Goal: Task Accomplishment & Management: Use online tool/utility

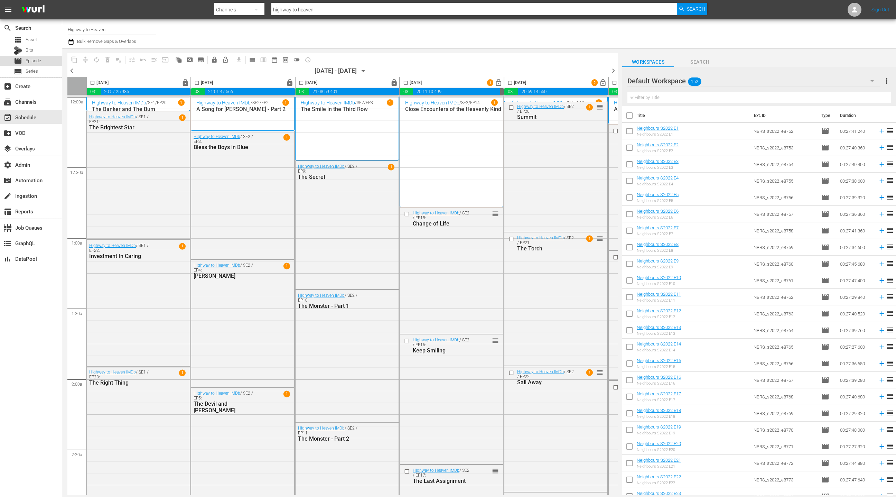
click at [42, 59] on div "movie Episode" at bounding box center [31, 61] width 62 height 10
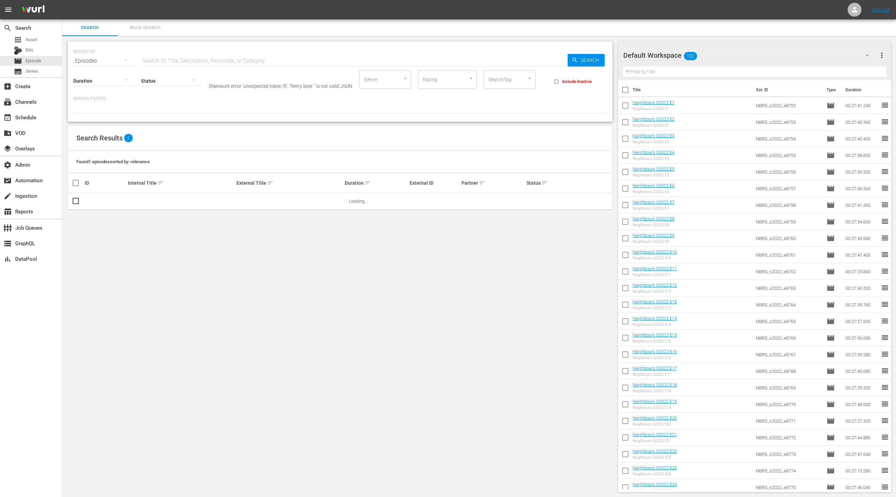
click at [509, 78] on input "SearchTag" at bounding box center [500, 79] width 26 height 12
type input "isn't"
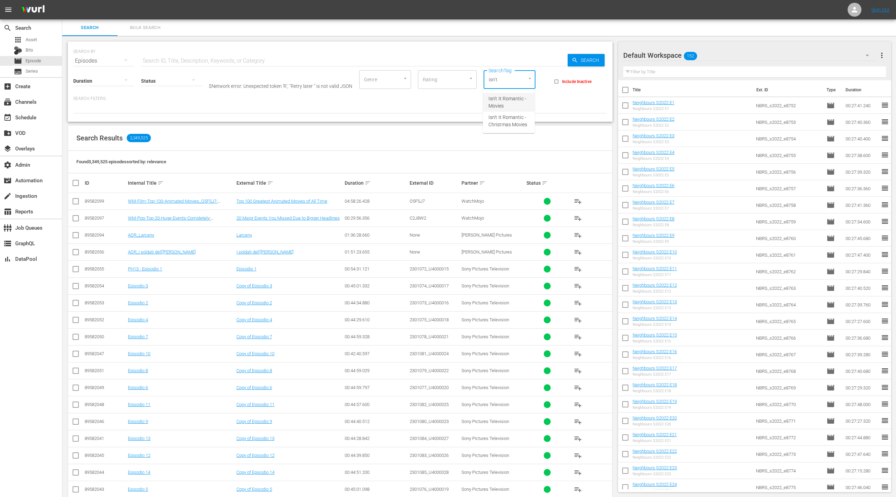
click at [505, 100] on span "Isn't It Romantic - Movies" at bounding box center [508, 102] width 41 height 15
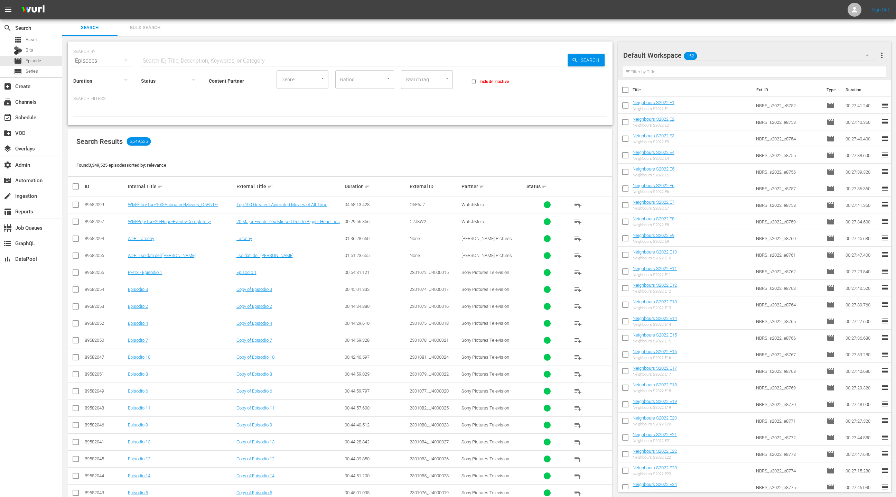
click at [430, 81] on div "SearchTag" at bounding box center [427, 79] width 52 height 19
type input "isn"
click at [423, 108] on span "Isn't It Romantic - Movies" at bounding box center [427, 102] width 41 height 15
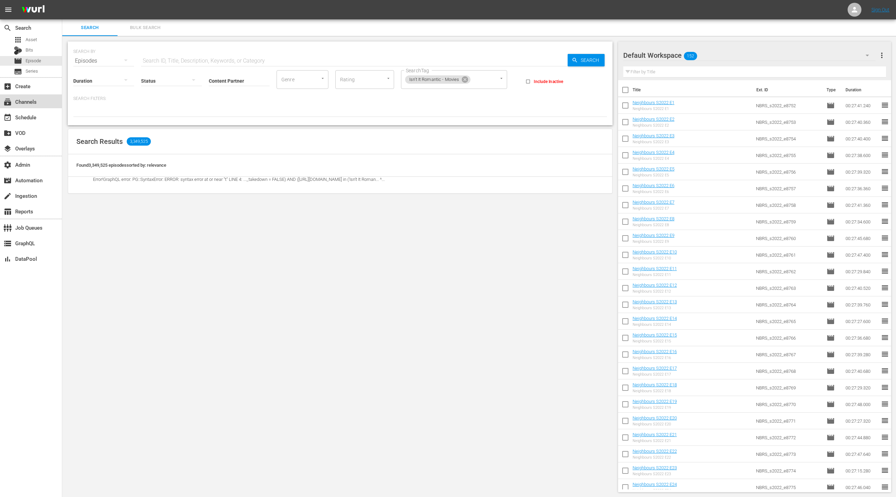
click at [38, 101] on div "subscriptions Channels" at bounding box center [19, 100] width 39 height 6
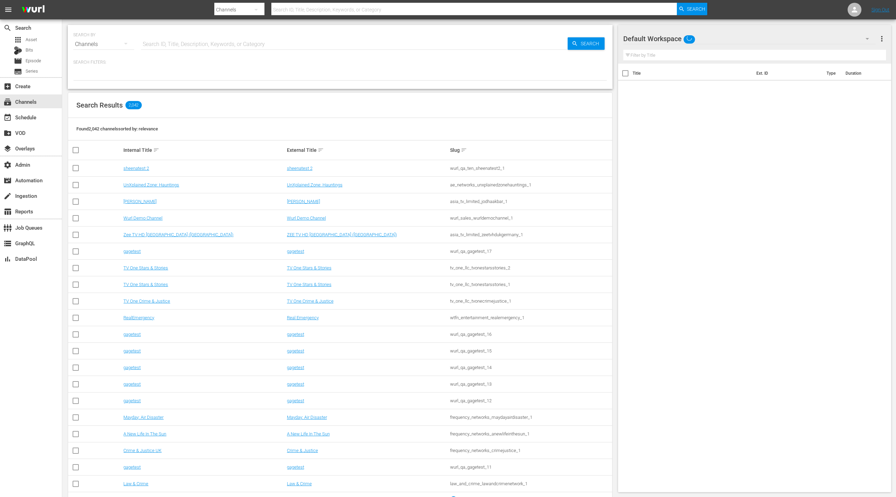
click at [152, 46] on input "text" at bounding box center [354, 44] width 427 height 17
type input "isn"
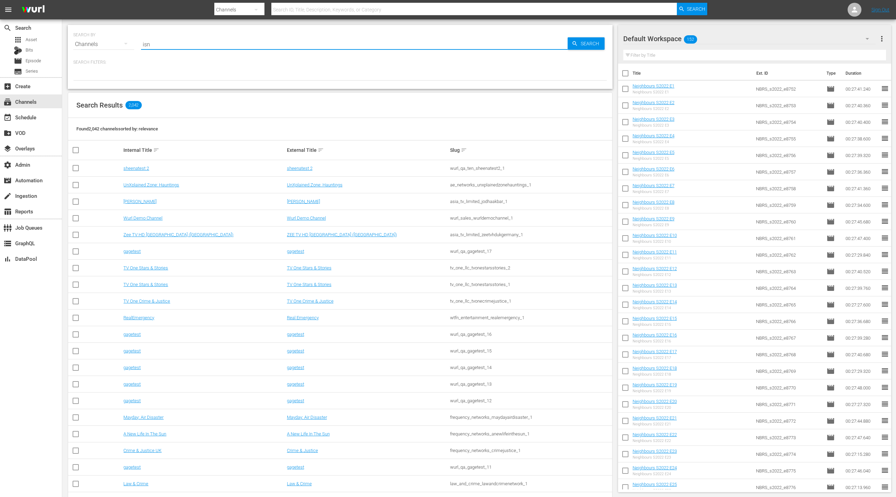
type input "isn"
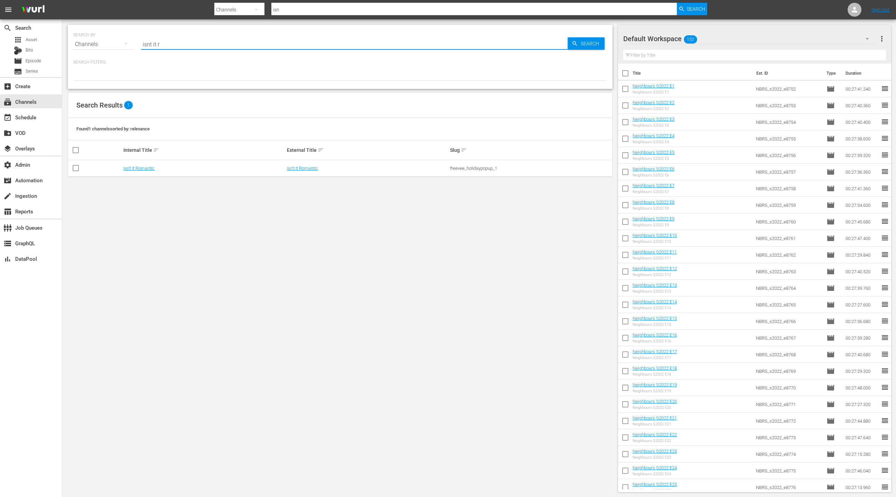
type input "isnt it ro"
type input "isnt it"
type input "isn't it"
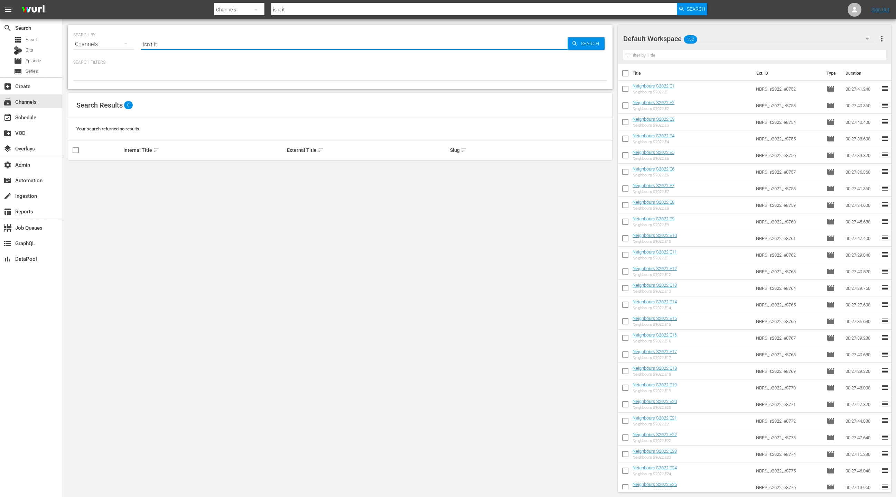
type input "isn't it"
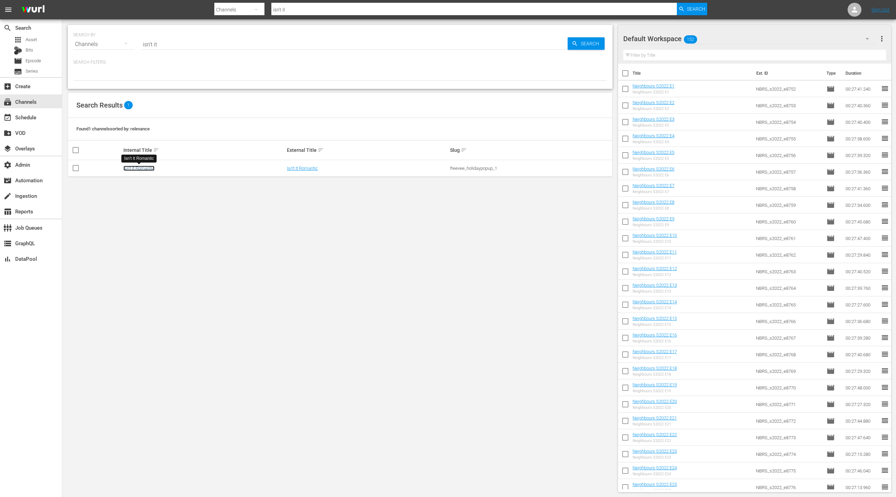
click at [136, 169] on link "Isn't It Romantic" at bounding box center [138, 168] width 31 height 5
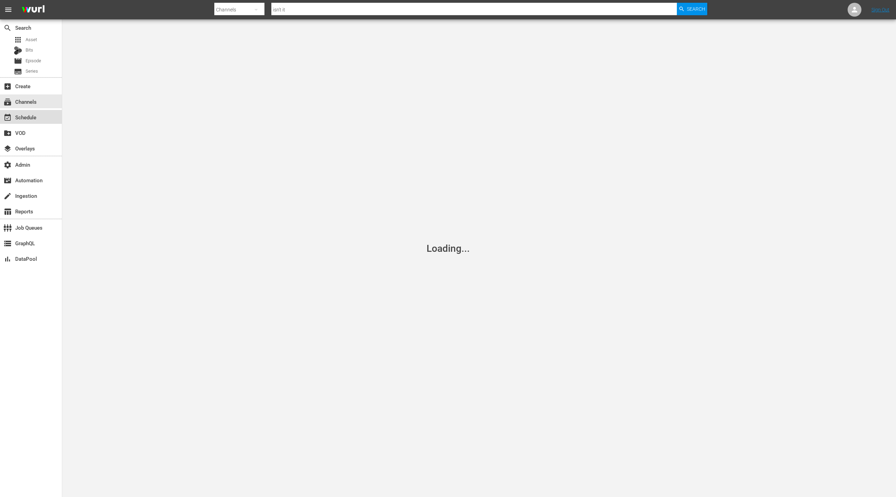
click at [30, 119] on div "event_available Schedule" at bounding box center [19, 116] width 39 height 6
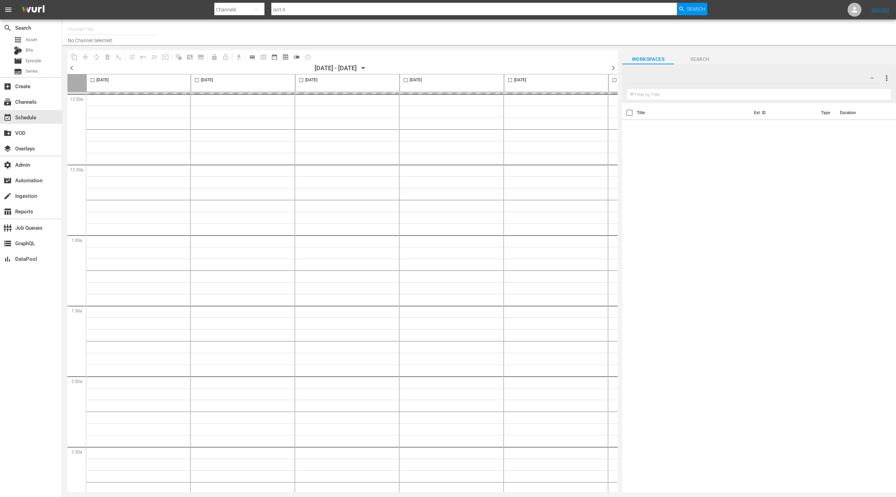
type input "Isn't It Romantic (1597)"
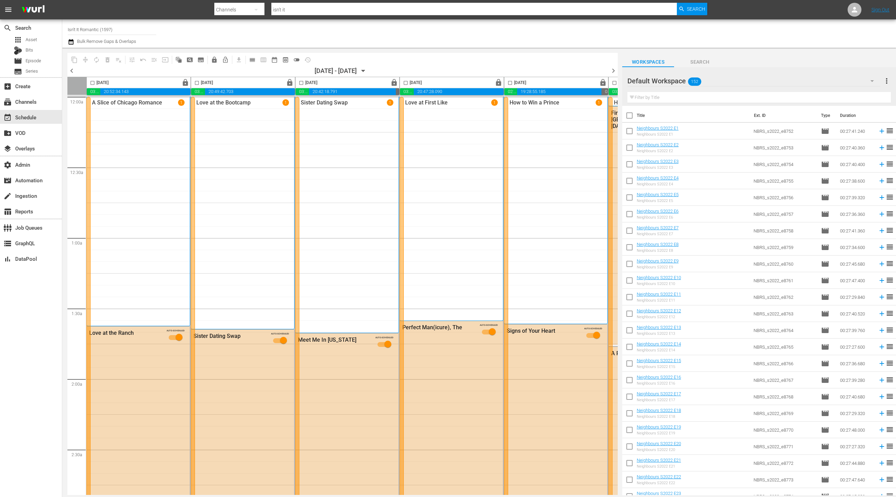
click at [139, 203] on div "A Slice of Chicago Romance 1" at bounding box center [138, 211] width 93 height 224
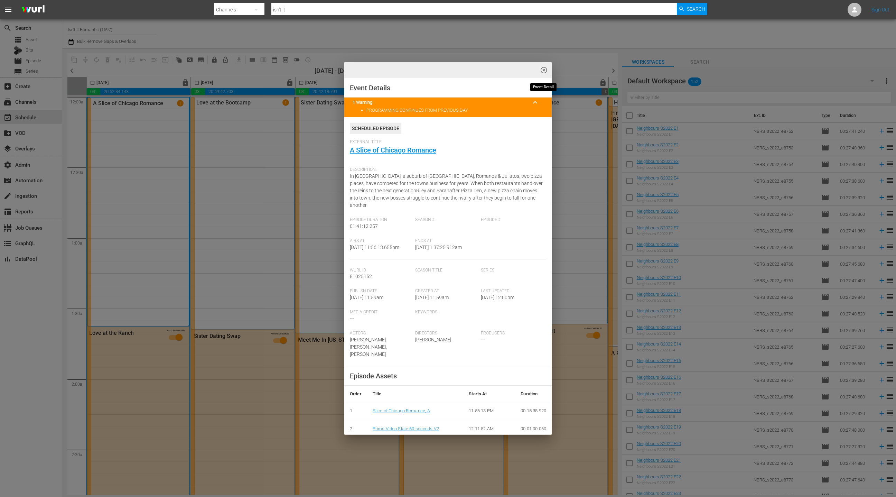
click at [545, 69] on span "highlight_off_icon" at bounding box center [544, 70] width 8 height 8
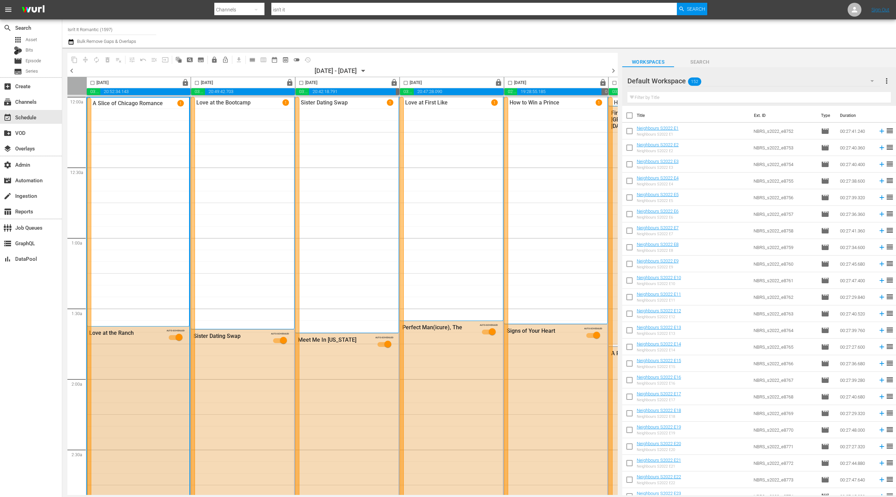
click at [114, 346] on div "Love at the Ranch AUTO-SCHEDULED" at bounding box center [138, 336] width 103 height 21
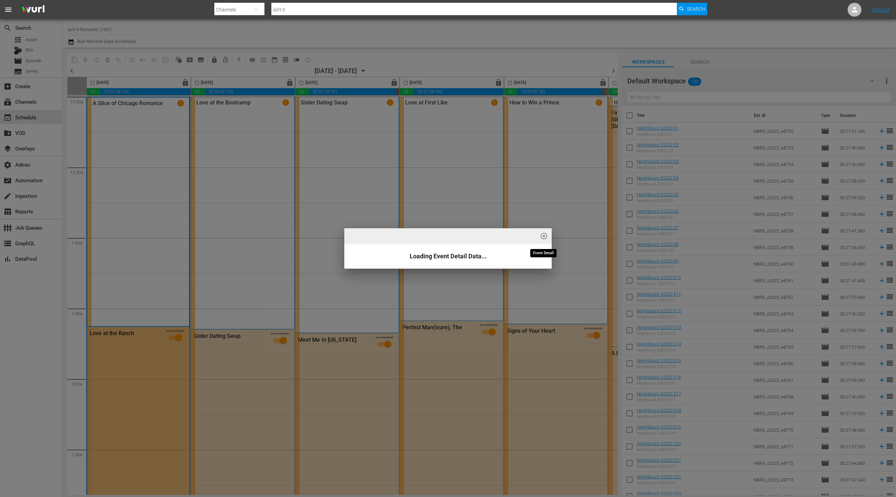
click at [546, 236] on span "highlight_off_icon" at bounding box center [544, 236] width 8 height 8
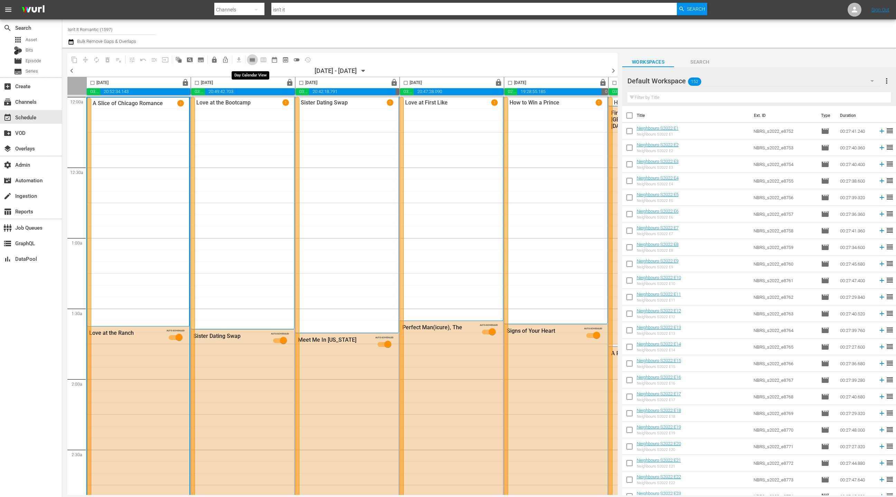
click at [253, 61] on span "calendar_view_day_outlined" at bounding box center [252, 59] width 7 height 7
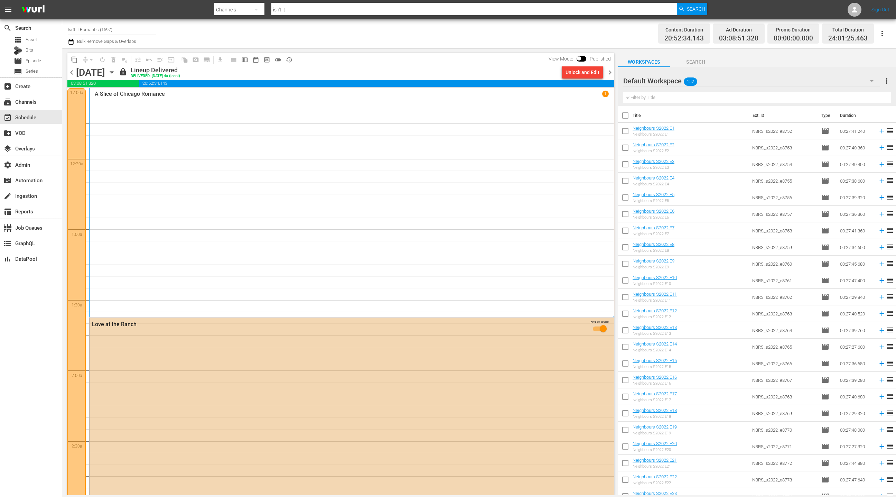
click at [236, 373] on div "Love at the Ranch AUTO-SCHEDULED" at bounding box center [352, 438] width 524 height 240
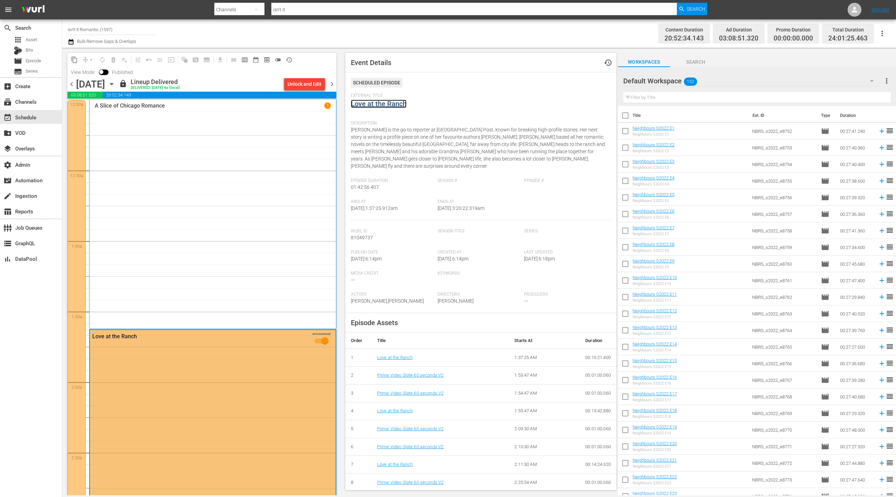
click at [372, 106] on link "Love at the Ranch" at bounding box center [379, 104] width 56 height 8
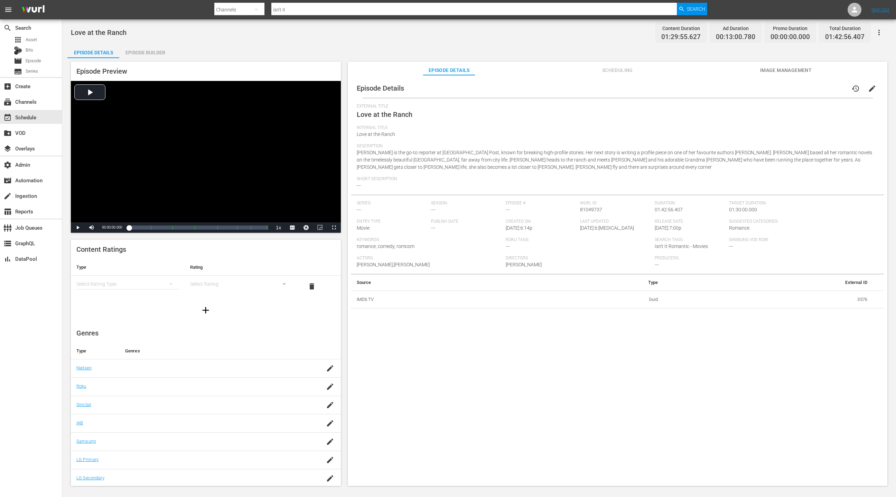
click at [657, 247] on span "Isn't It Romantic - Movies" at bounding box center [681, 246] width 53 height 6
drag, startPoint x: 657, startPoint y: 247, endPoint x: 690, endPoint y: 248, distance: 33.9
click at [690, 248] on span "Isn't It Romantic - Movies" at bounding box center [681, 246] width 53 height 6
copy span "Isn't It Romantic - Movies"
click at [39, 62] on span "Episode" at bounding box center [34, 60] width 16 height 7
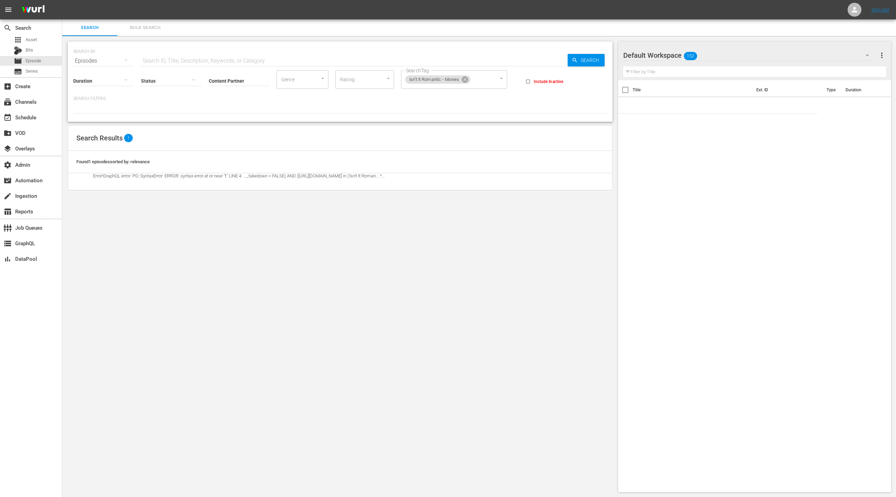
drag, startPoint x: 469, startPoint y: 80, endPoint x: 461, endPoint y: 80, distance: 8.0
click at [469, 80] on icon at bounding box center [465, 80] width 8 height 8
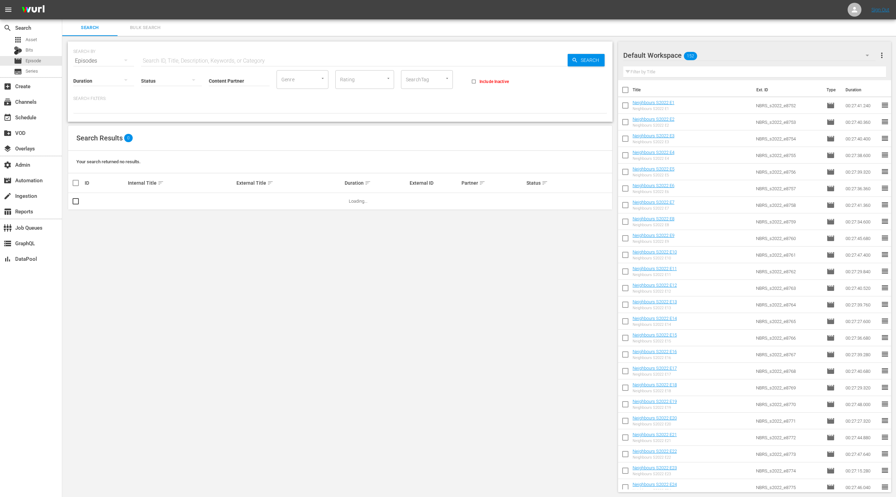
click at [419, 80] on input "SearchTag" at bounding box center [417, 79] width 26 height 12
paste input "Isn't It Romantic - Movies"
type input "Isn't It Romantic - Movies"
click at [428, 101] on span "Isn't It Romantic - Movies" at bounding box center [427, 102] width 41 height 15
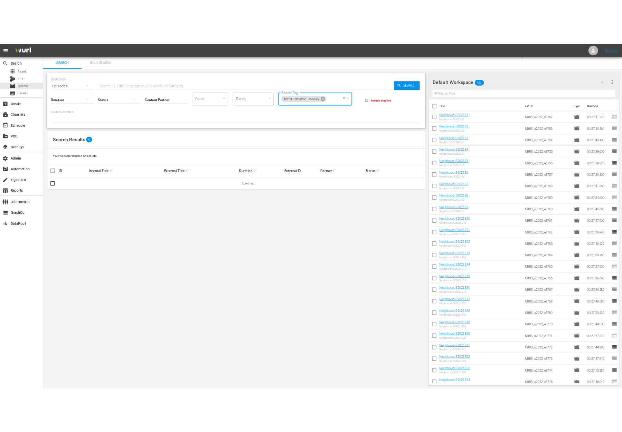
scroll to position [0, 0]
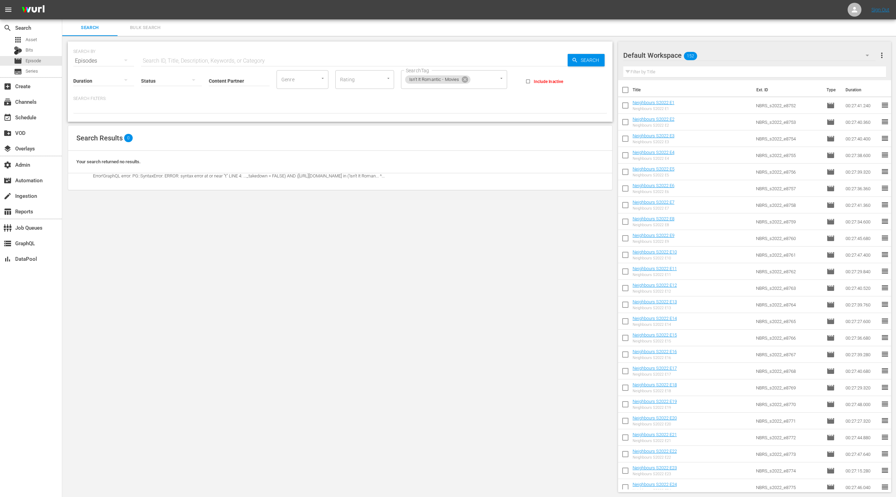
click at [115, 61] on div "Episodes" at bounding box center [103, 60] width 61 height 19
click at [106, 106] on div "Episodes" at bounding box center [96, 107] width 28 height 11
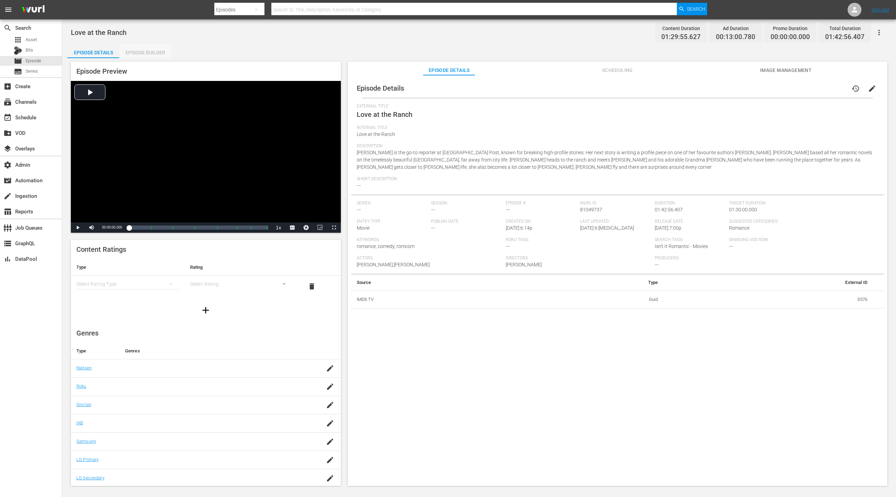
click at [155, 54] on div "Episode Builder" at bounding box center [145, 52] width 52 height 17
